Goal: Task Accomplishment & Management: Use online tool/utility

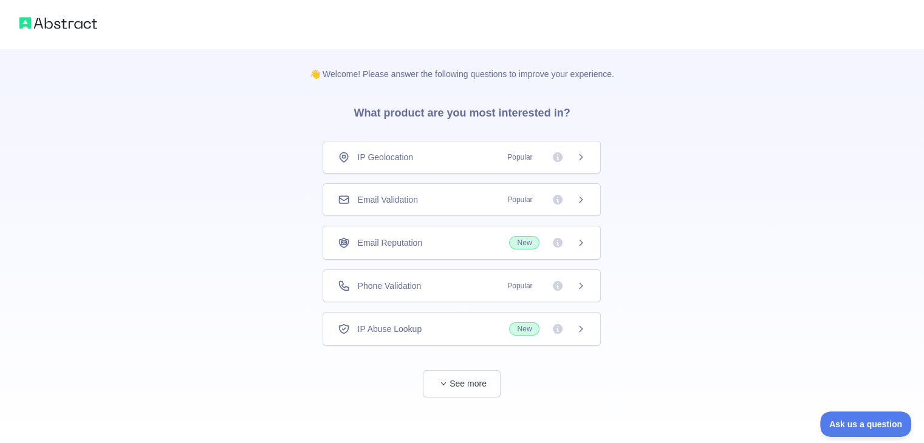
click at [582, 159] on icon at bounding box center [581, 157] width 10 height 10
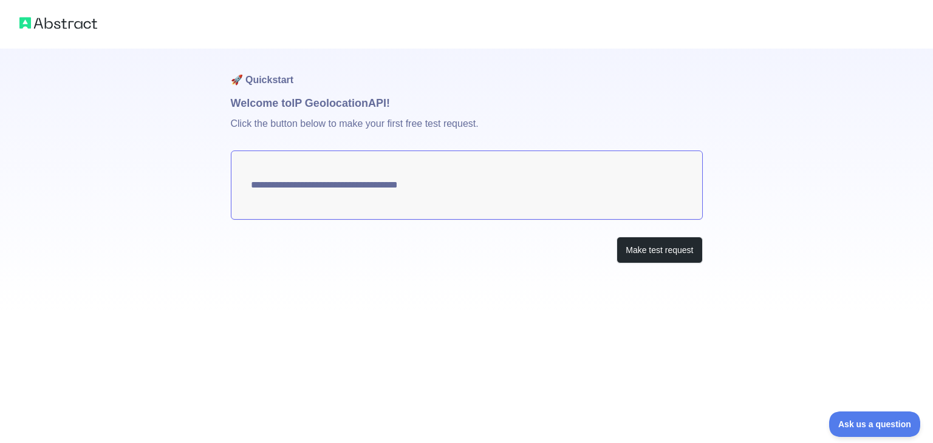
type textarea "**********"
